Goal: Find specific page/section: Find specific page/section

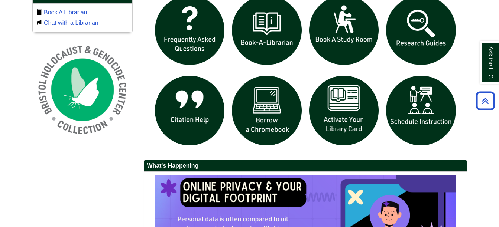
scroll to position [496, 0]
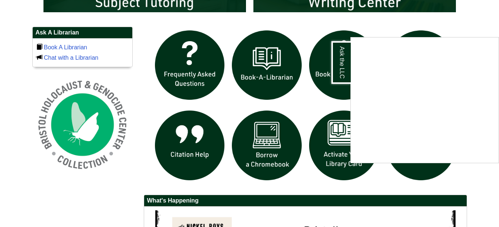
click at [307, 19] on div "Ask the LLC" at bounding box center [249, 113] width 499 height 227
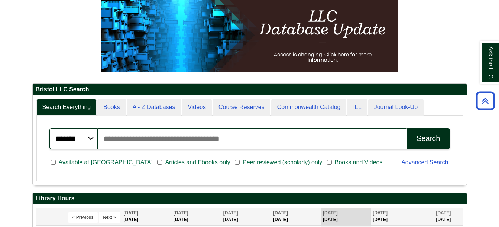
scroll to position [0, 0]
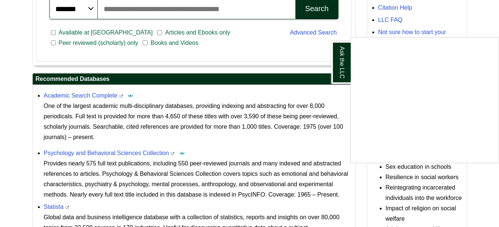
scroll to position [357, 0]
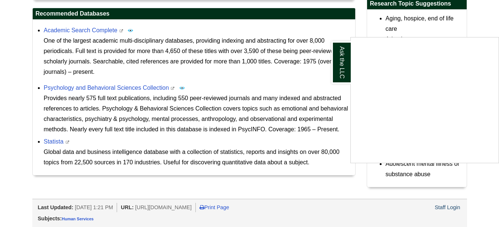
click at [357, 190] on div "Ask the LLC" at bounding box center [249, 113] width 499 height 227
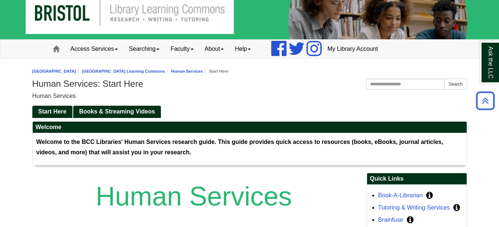
scroll to position [0, 0]
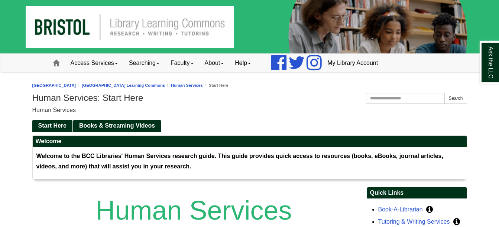
click at [72, 26] on img at bounding box center [249, 26] width 499 height 53
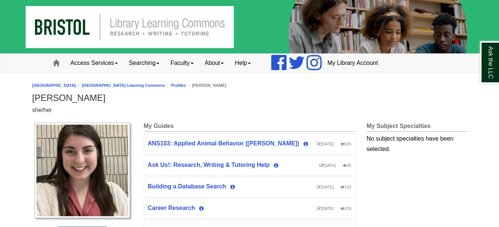
scroll to position [404, 0]
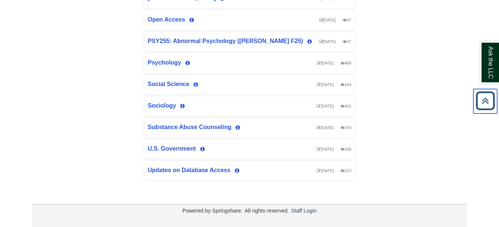
click at [484, 101] on icon "Back to Top" at bounding box center [485, 101] width 24 height 24
click at [163, 60] on link "Psychology" at bounding box center [164, 62] width 33 height 6
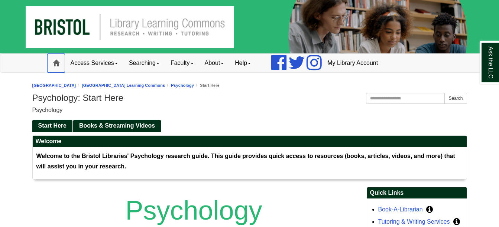
click at [58, 65] on span at bounding box center [56, 63] width 7 height 7
